Goal: Navigation & Orientation: Find specific page/section

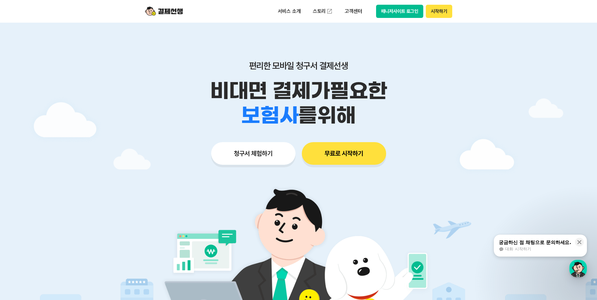
click at [382, 9] on button "매니저사이트 로그인" at bounding box center [400, 11] width 48 height 13
click at [401, 13] on button "매니저사이트 로그인" at bounding box center [400, 11] width 48 height 13
click at [394, 16] on button "매니저사이트 로그인" at bounding box center [400, 11] width 48 height 13
click at [383, 14] on button "매니저사이트 로그인" at bounding box center [400, 11] width 48 height 13
click at [437, 10] on button "시작하기" at bounding box center [439, 11] width 26 height 13
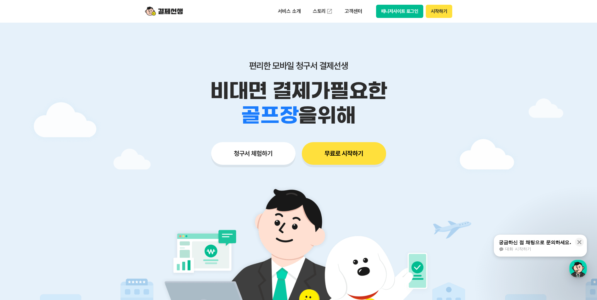
click at [388, 13] on button "매니저사이트 로그인" at bounding box center [400, 11] width 48 height 13
click at [396, 13] on button "매니저사이트 로그인" at bounding box center [400, 11] width 48 height 13
click at [394, 14] on button "매니저사이트 로그인" at bounding box center [400, 11] width 48 height 13
click at [256, 156] on button "청구서 체험하기" at bounding box center [253, 153] width 84 height 23
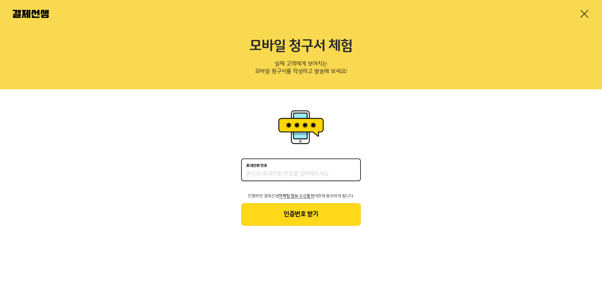
click at [293, 174] on input "휴대전화 번호" at bounding box center [301, 175] width 110 height 8
type input "01039209705"
click at [278, 213] on button "인증번호 받기" at bounding box center [301, 214] width 120 height 23
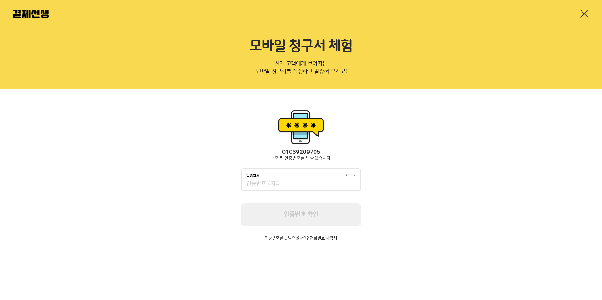
click at [585, 12] on link at bounding box center [584, 14] width 10 height 10
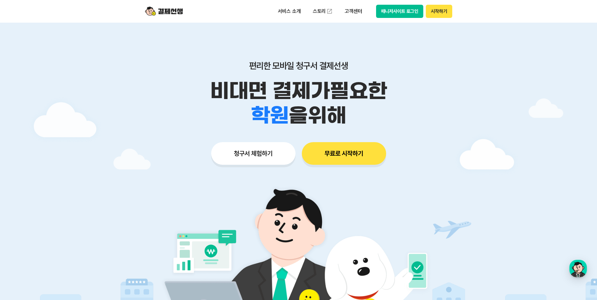
click at [406, 12] on button "매니저사이트 로그인" at bounding box center [400, 11] width 48 height 13
click at [436, 11] on button "시작하기" at bounding box center [439, 11] width 26 height 13
click at [331, 51] on div "편리한 모바일 청구서 결제선생 비대면 결제가 필요한 학원 공부방 호텔 쇼핑몰 병원 배달 보험사 항공사 골프장 를 위해 청구서 체험하기 무료로 …" at bounding box center [299, 101] width 322 height 156
click at [174, 12] on img at bounding box center [164, 11] width 38 height 12
click at [328, 10] on img at bounding box center [329, 11] width 6 height 6
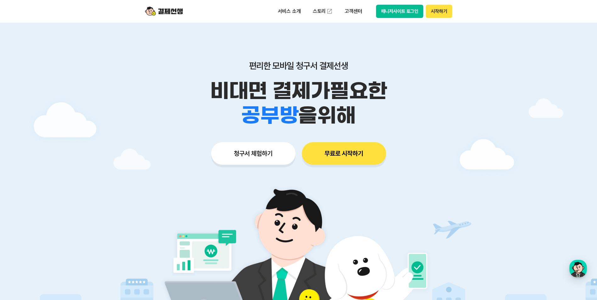
click at [404, 12] on button "매니저사이트 로그인" at bounding box center [400, 11] width 48 height 13
click at [416, 12] on button "매니저사이트 로그인" at bounding box center [400, 11] width 48 height 13
click at [582, 274] on div "button" at bounding box center [578, 269] width 18 height 18
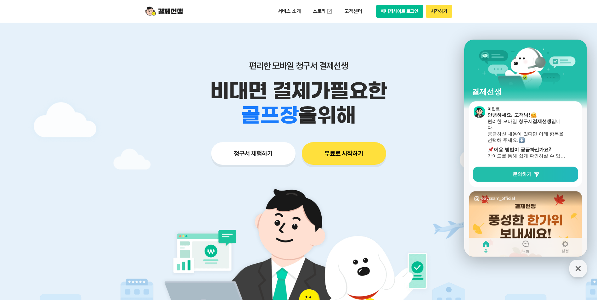
click at [168, 11] on img at bounding box center [164, 11] width 38 height 12
click at [432, 70] on p "편리한 모바일 청구서 결제선생" at bounding box center [299, 65] width 322 height 11
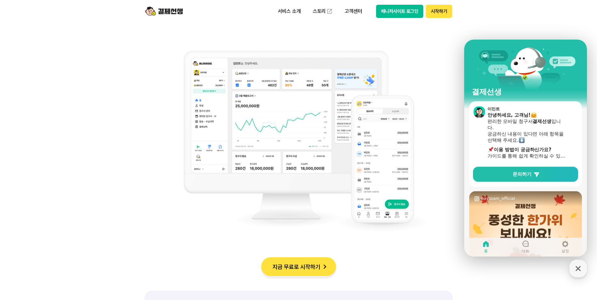
scroll to position [598, 0]
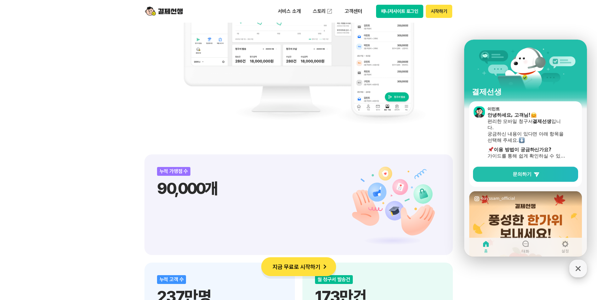
click at [577, 269] on icon "button" at bounding box center [578, 268] width 11 height 11
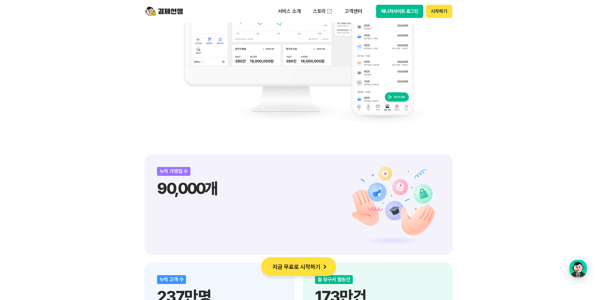
click at [411, 12] on button "매니저사이트 로그인" at bounding box center [400, 11] width 48 height 13
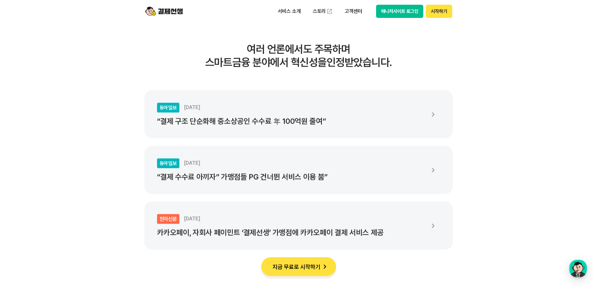
scroll to position [1133, 0]
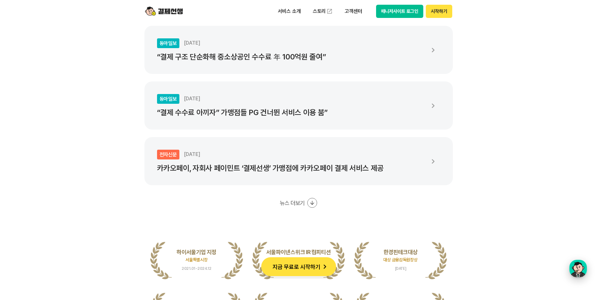
click at [585, 269] on div "button" at bounding box center [578, 269] width 18 height 18
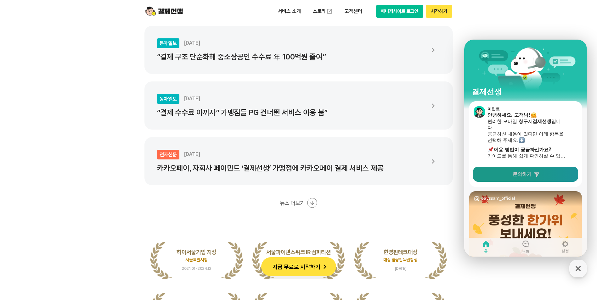
click at [529, 177] on span "문의하기" at bounding box center [522, 174] width 19 height 6
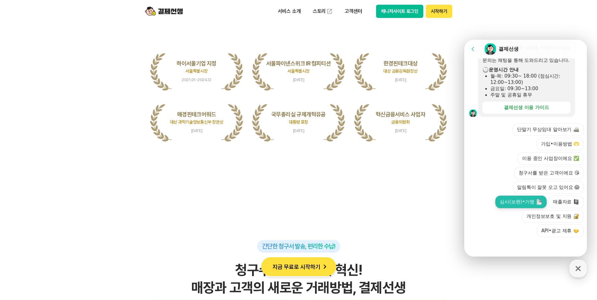
scroll to position [1480, 0]
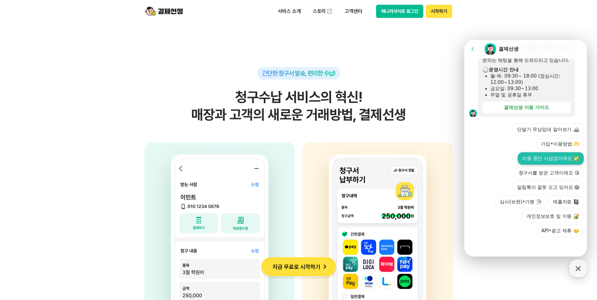
click at [575, 158] on button "이용 중인 사업장이에요 ✅" at bounding box center [551, 158] width 66 height 13
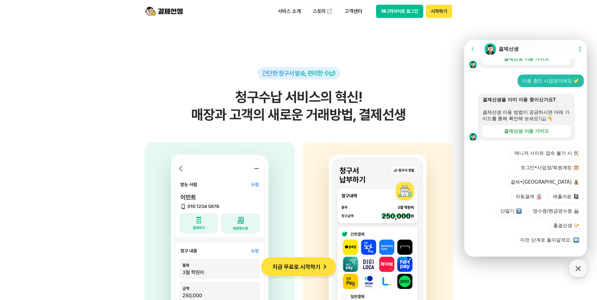
scroll to position [229, 0]
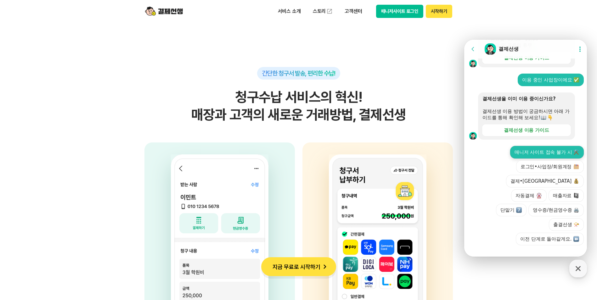
click at [549, 159] on button "매니저 사이트 접속 불가 시 ⚒️" at bounding box center [547, 152] width 74 height 13
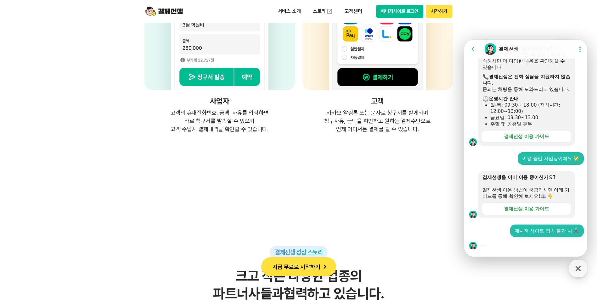
scroll to position [1731, 0]
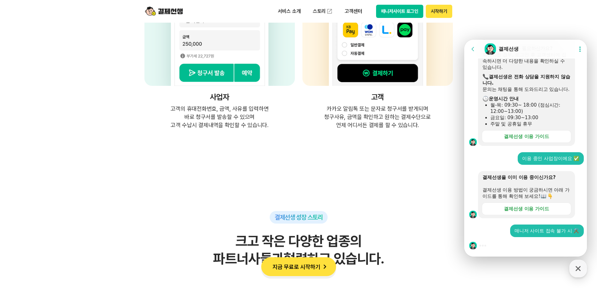
click at [513, 246] on div at bounding box center [526, 245] width 125 height 17
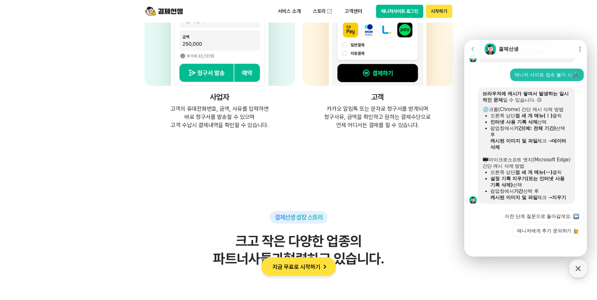
scroll to position [319, 0]
drag, startPoint x: 531, startPoint y: 47, endPoint x: 649, endPoint y: 122, distance: 140.5
click at [587, 40] on html "Go to previous page Chat Room 결제선생 Show userchat action dialog Message List 문의는…" at bounding box center [525, 40] width 123 height 0
click at [529, 52] on div "Chat Room 결제선생" at bounding box center [527, 49] width 87 height 13
click at [543, 57] on header "Go to previous page Chat Room 결제선생 Show userchat action dialog" at bounding box center [526, 49] width 125 height 19
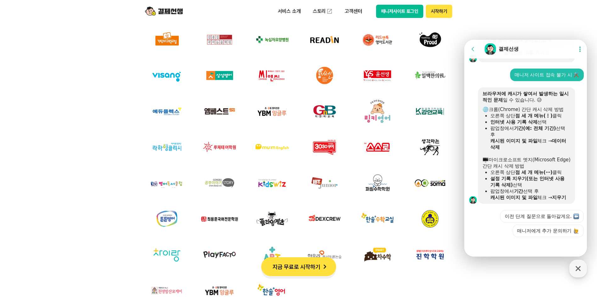
scroll to position [287, 0]
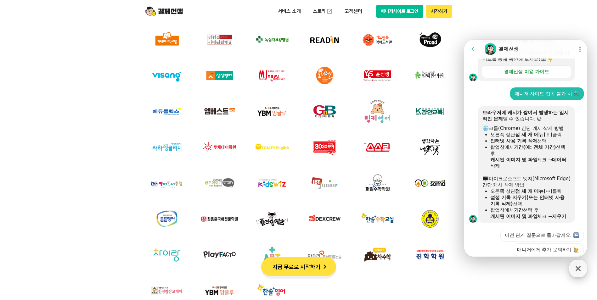
click at [580, 274] on icon "button" at bounding box center [578, 268] width 11 height 11
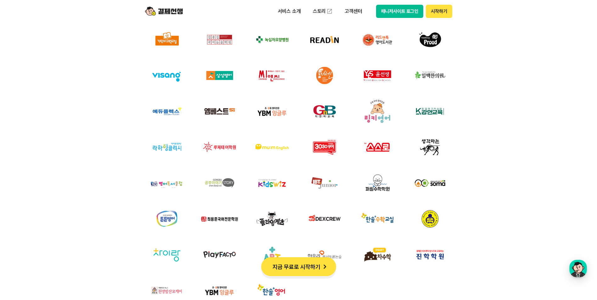
click at [398, 19] on div "서비스 소개 스토리 고객센터 매니저사이트 로그인 시작하기" at bounding box center [299, 11] width 322 height 23
click at [399, 12] on button "매니저사이트 로그인" at bounding box center [400, 11] width 48 height 13
